Goal: Navigation & Orientation: Go to known website

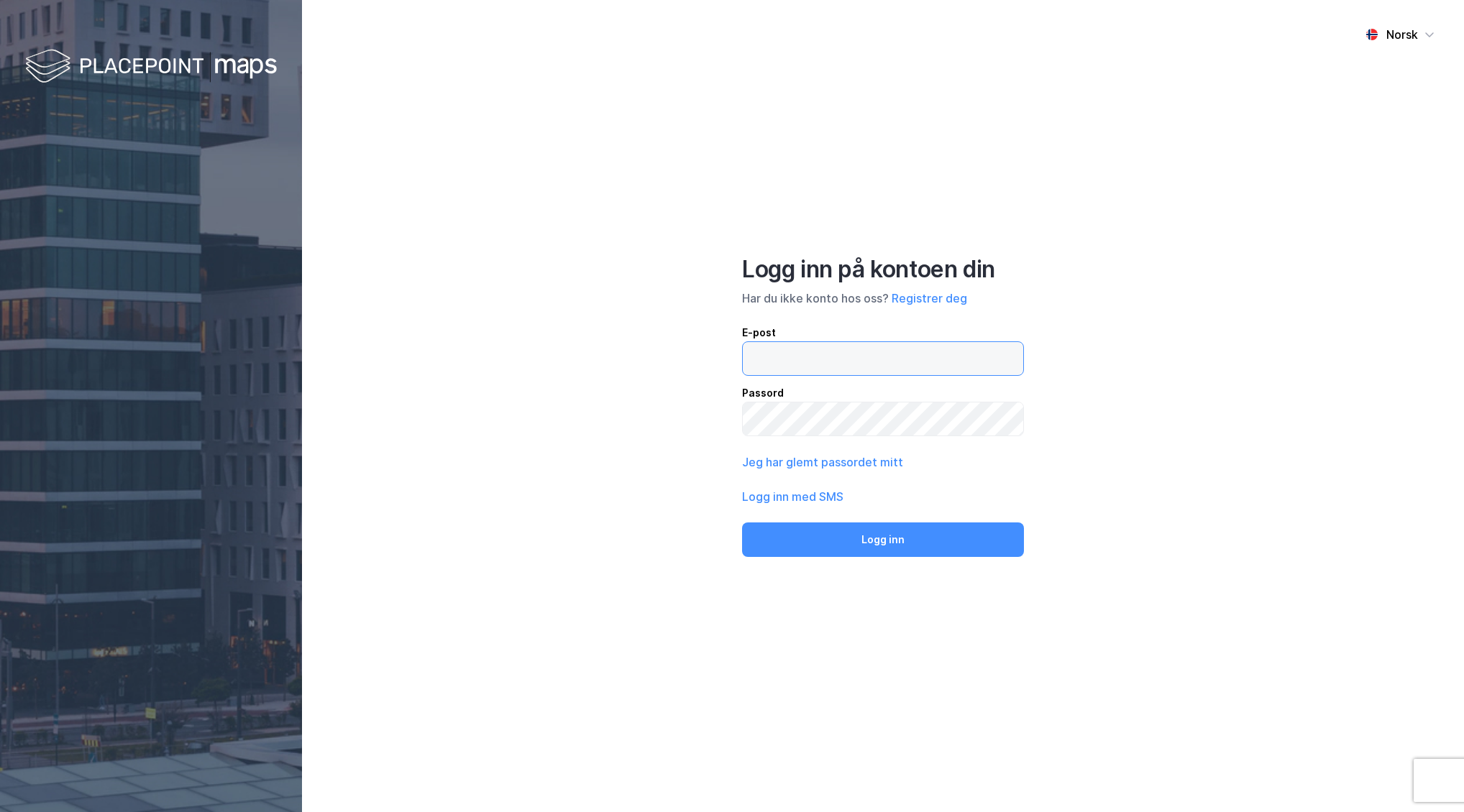
click at [829, 356] on input "email" at bounding box center [883, 359] width 280 height 33
click at [571, 373] on div "Norsk Logg inn på kontoen din Har du ikke konto hos oss? Registrer deg E-post P…" at bounding box center [883, 406] width 1162 height 812
click at [854, 351] on input "email" at bounding box center [883, 359] width 280 height 33
type input "[EMAIL_ADDRESS][DOMAIN_NAME]"
click at [1182, 322] on div "Norsk Logg inn på kontoen din Har du ikke konto hos oss? Registrer deg E-post […" at bounding box center [883, 406] width 1162 height 812
